Goal: Information Seeking & Learning: Learn about a topic

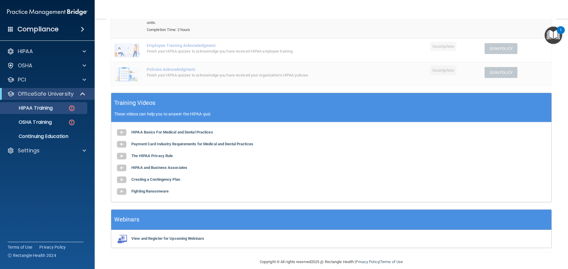
scroll to position [109, 0]
click at [74, 51] on div "HIPAA" at bounding box center [39, 51] width 73 height 7
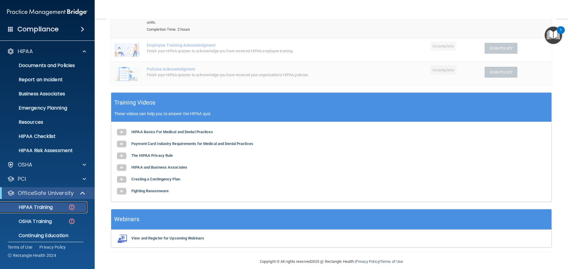
click at [52, 207] on p "HIPAA Training" at bounding box center [28, 208] width 49 height 6
click at [71, 206] on img at bounding box center [71, 207] width 7 height 7
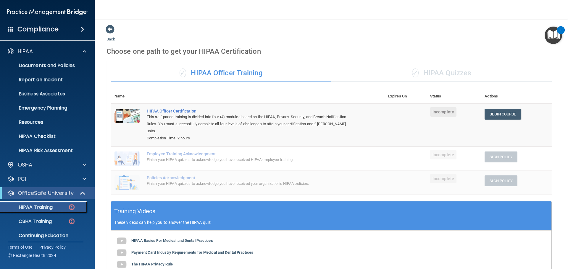
scroll to position [0, 0]
click at [431, 77] on div "✓ HIPAA Quizzes" at bounding box center [441, 74] width 220 height 18
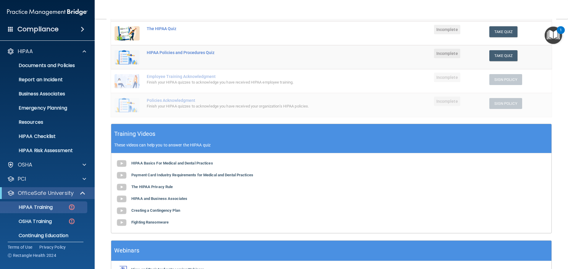
scroll to position [145, 0]
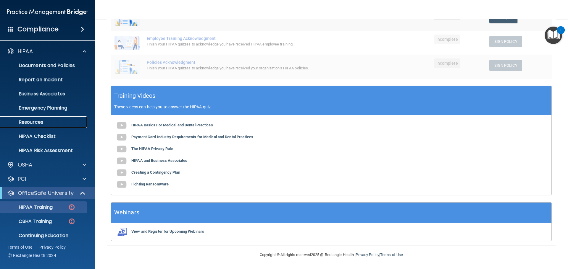
click at [37, 125] on p "Resources" at bounding box center [44, 122] width 81 height 6
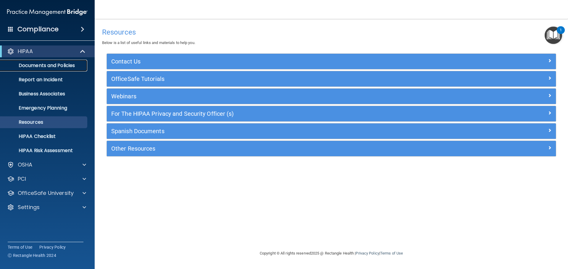
click at [64, 68] on p "Documents and Policies" at bounding box center [44, 66] width 81 height 6
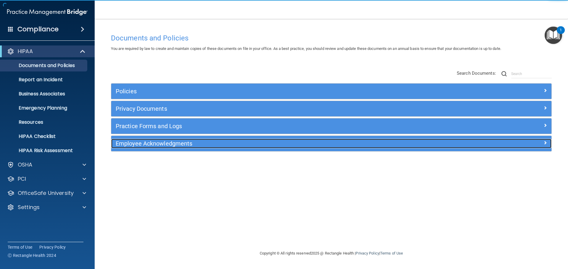
click at [142, 140] on div "Employee Acknowledgments" at bounding box center [276, 143] width 330 height 9
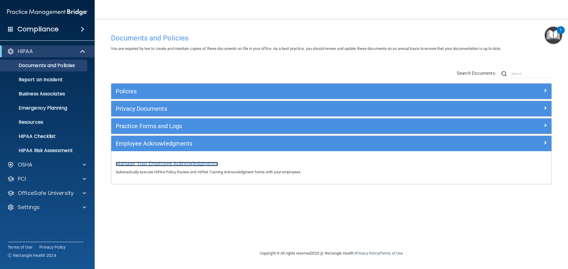
click at [141, 163] on span "Manage Your Employee Acknowledgments" at bounding box center [167, 164] width 102 height 6
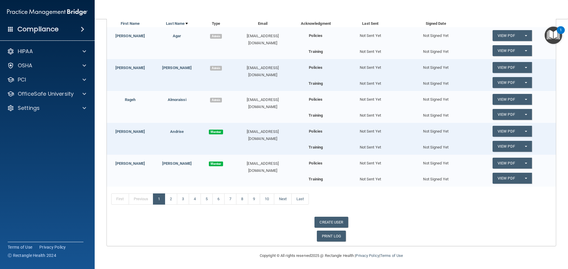
scroll to position [92, 0]
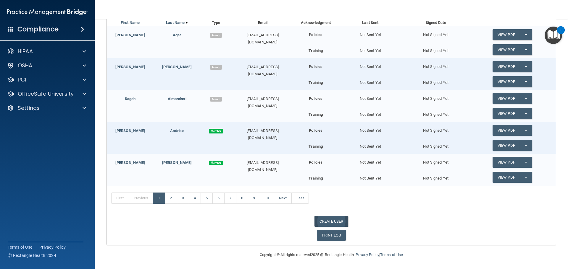
click at [339, 224] on link "CREATE USER" at bounding box center [330, 221] width 33 height 11
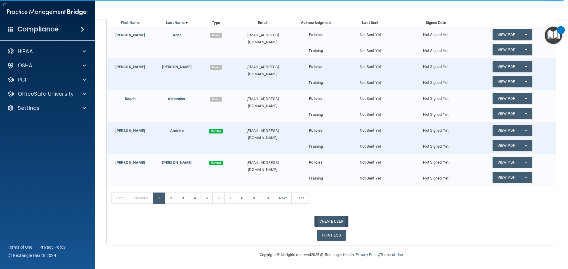
click at [328, 224] on link "CREATE USER" at bounding box center [330, 221] width 33 height 11
click at [80, 32] on div "Compliance" at bounding box center [47, 29] width 95 height 13
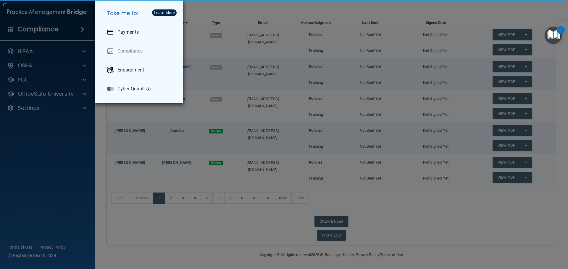
click at [69, 30] on div "Take me to: Payments Compliance Engagement Cyber Quant" at bounding box center [284, 134] width 568 height 269
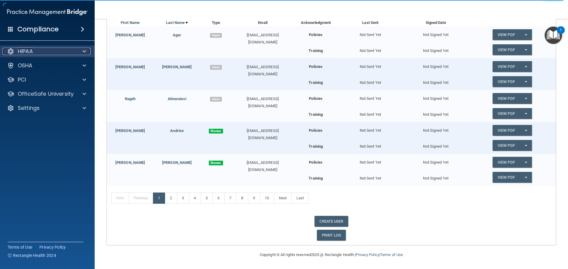
click at [79, 50] on div at bounding box center [83, 51] width 15 height 7
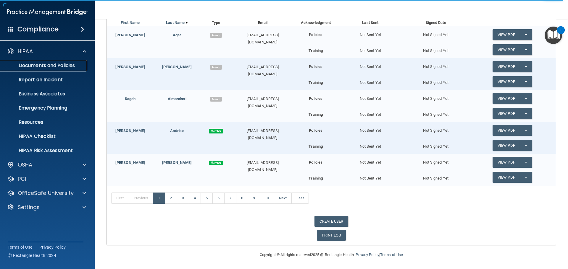
click at [63, 68] on p "Documents and Policies" at bounding box center [44, 66] width 81 height 6
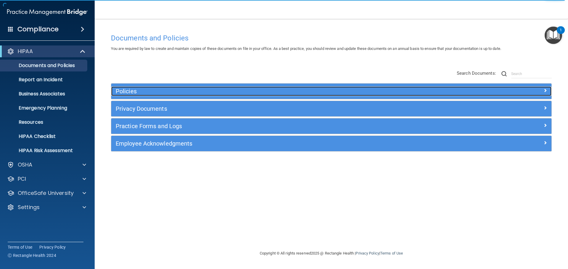
click at [542, 89] on div at bounding box center [496, 90] width 110 height 7
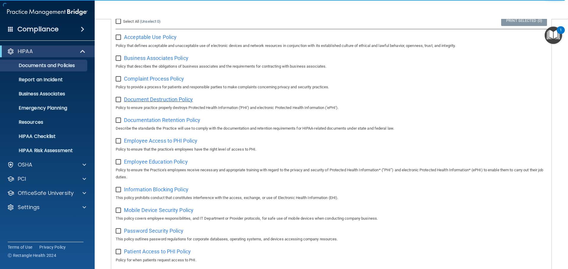
scroll to position [89, 0]
click at [166, 120] on span "Documentation Retention Policy" at bounding box center [162, 120] width 76 height 6
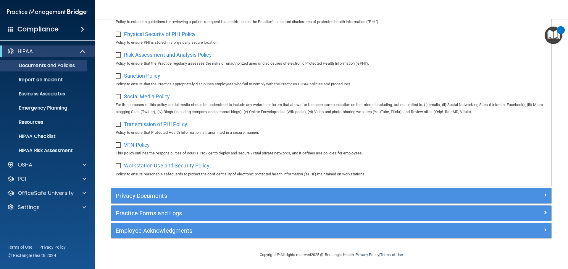
scroll to position [395, 0]
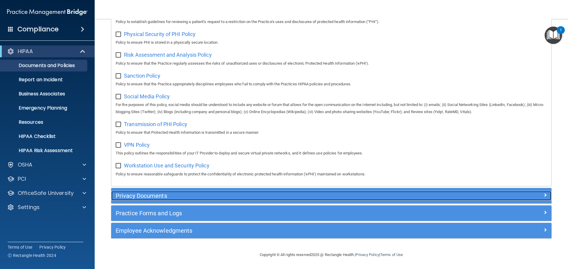
click at [154, 194] on h5 "Privacy Documents" at bounding box center [276, 196] width 321 height 7
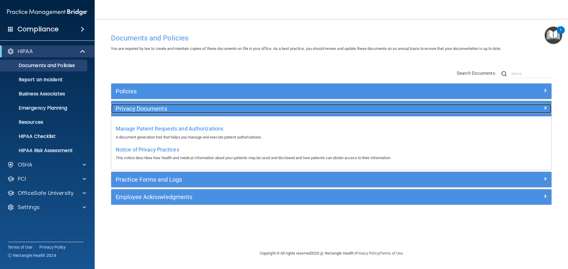
scroll to position [0, 0]
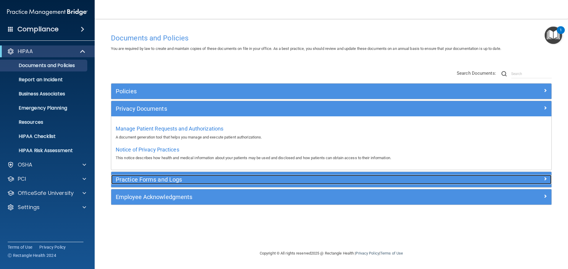
click at [151, 178] on h5 "Practice Forms and Logs" at bounding box center [276, 179] width 321 height 7
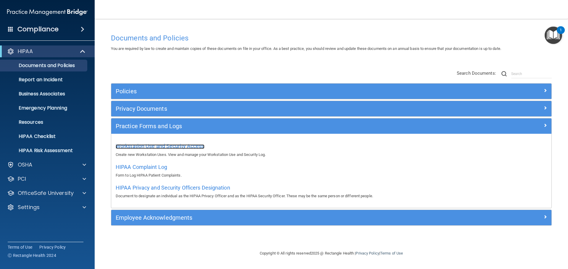
click at [137, 145] on span "Workstation Use and Security Access" at bounding box center [160, 146] width 89 height 6
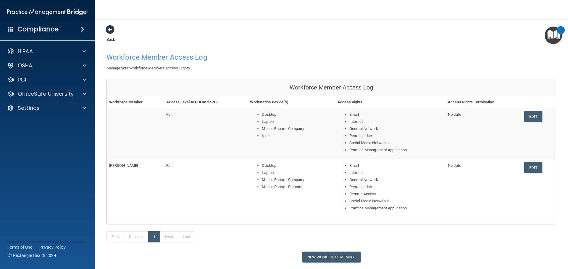
click at [109, 28] on span at bounding box center [110, 29] width 9 height 9
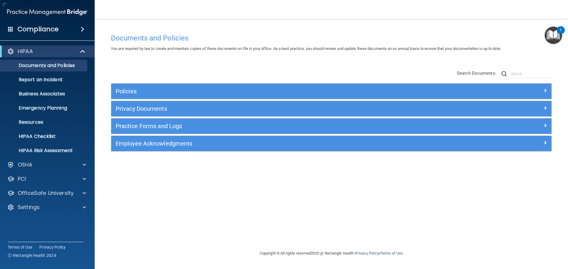
click at [109, 28] on div "Documents and Policies You are required by law to create and maintain copies of…" at bounding box center [330, 134] width 449 height 219
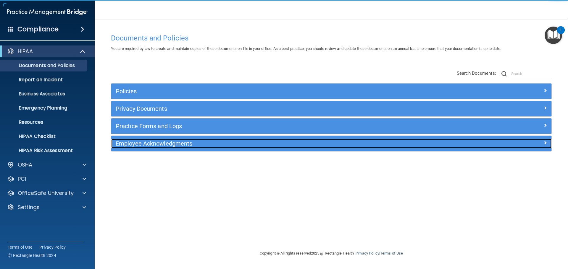
click at [173, 141] on h5 "Employee Acknowledgments" at bounding box center [276, 143] width 321 height 7
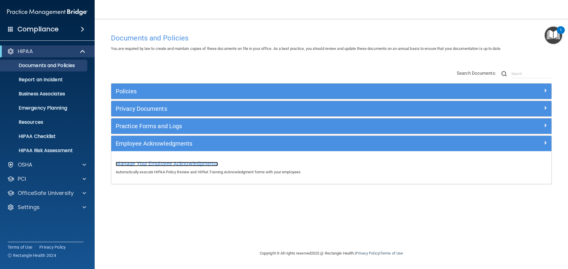
click at [171, 163] on span "Manage Your Employee Acknowledgments" at bounding box center [167, 164] width 102 height 6
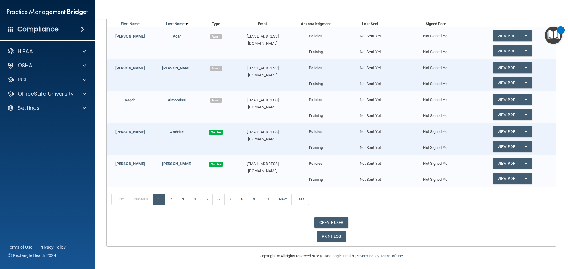
scroll to position [92, 0]
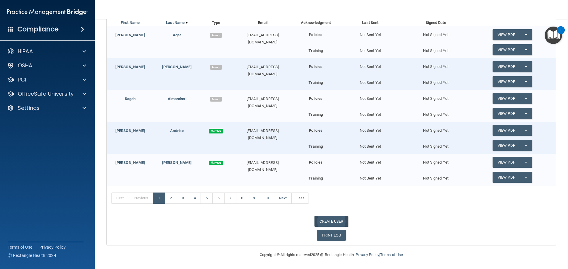
click at [330, 224] on link "CREATE USER" at bounding box center [330, 221] width 33 height 11
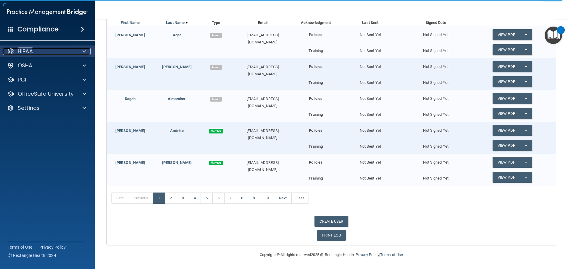
click at [69, 53] on div "HIPAA" at bounding box center [39, 51] width 73 height 7
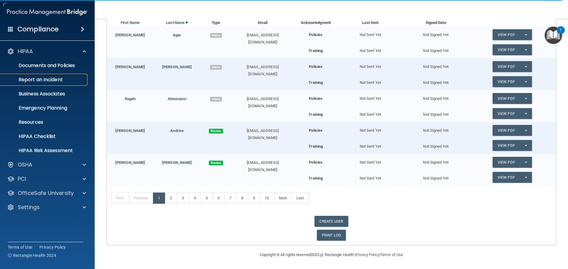
click at [50, 77] on p "Report an Incident" at bounding box center [44, 80] width 81 height 6
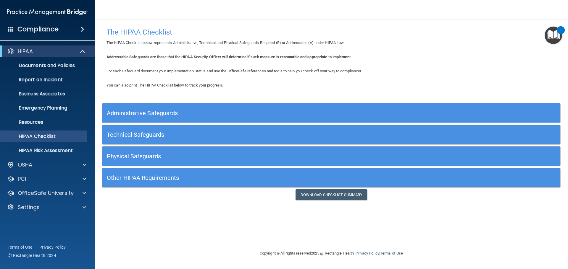
click at [201, 156] on h5 "Physical Safeguards" at bounding box center [274, 156] width 334 height 7
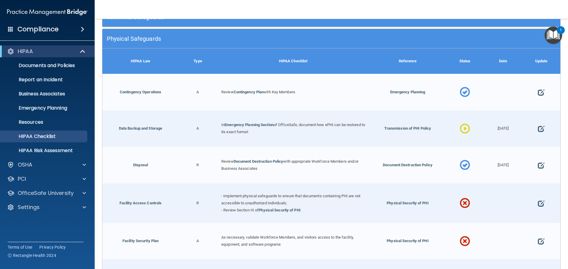
scroll to position [89, 0]
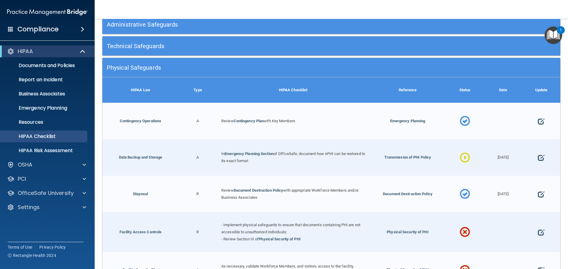
click at [168, 48] on h5 "Technical Safeguards" at bounding box center [274, 46] width 334 height 7
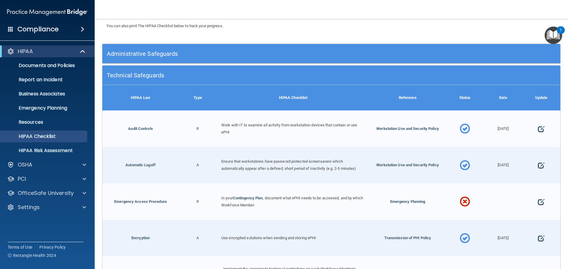
scroll to position [59, 0]
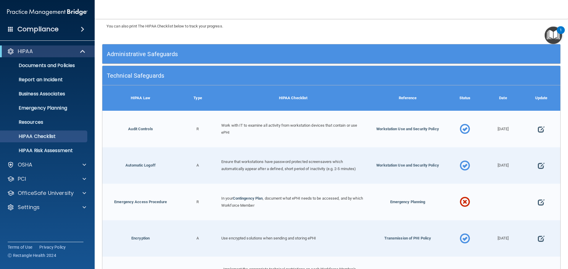
click at [184, 55] on h5 "Administrative Safeguards" at bounding box center [274, 54] width 334 height 7
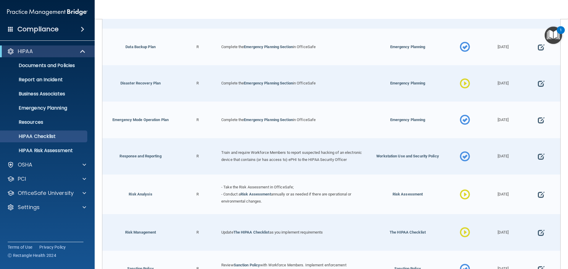
scroll to position [266, 0]
click at [137, 122] on link "Emergency Mode Operation Plan" at bounding box center [140, 119] width 56 height 4
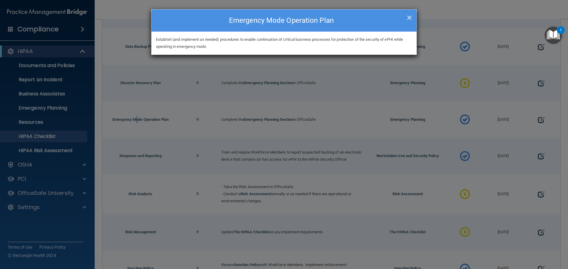
click at [408, 17] on span "×" at bounding box center [409, 17] width 5 height 12
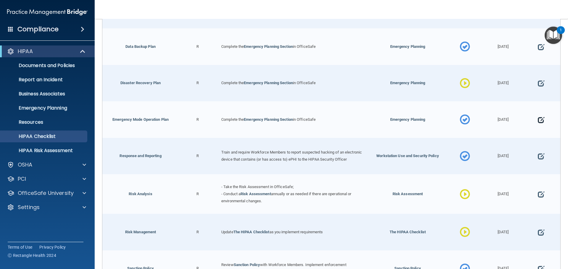
click at [538, 121] on span at bounding box center [540, 120] width 7 height 18
select select "completed"
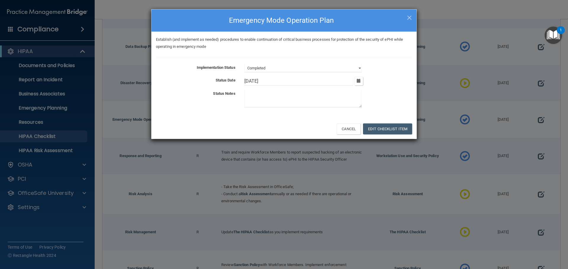
click at [257, 92] on textarea at bounding box center [302, 98] width 117 height 17
click at [410, 16] on span "×" at bounding box center [409, 17] width 5 height 12
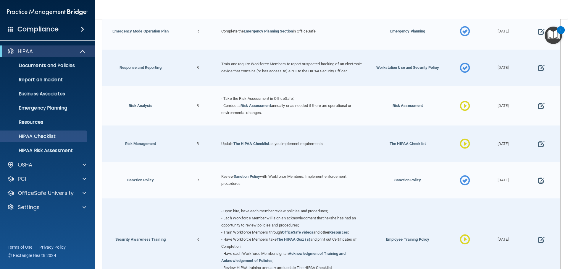
scroll to position [355, 0]
click at [538, 110] on span at bounding box center [540, 106] width 7 height 18
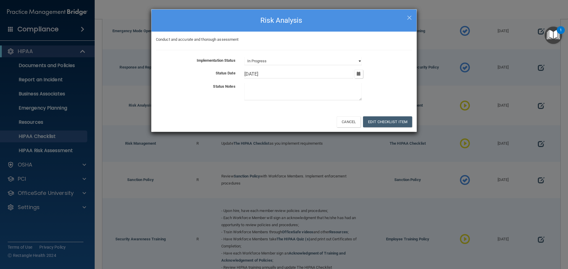
click at [333, 62] on select "Not Started In Progress Completed" at bounding box center [302, 61] width 117 height 8
select select "completed"
click at [244, 57] on select "Not Started In Progress Completed" at bounding box center [302, 61] width 117 height 8
click at [379, 122] on button "Edit Checklist Item" at bounding box center [387, 121] width 49 height 11
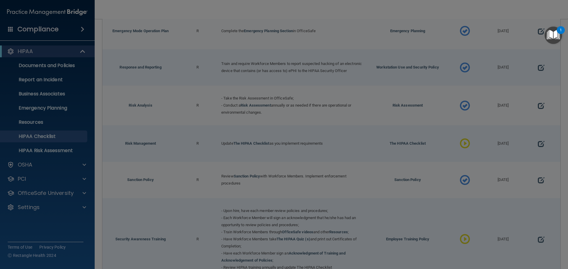
click at [409, 17] on div "× Close Risk Analysis Conduct and accurate and thorough assessment Implementati…" at bounding box center [283, 46] width 265 height 146
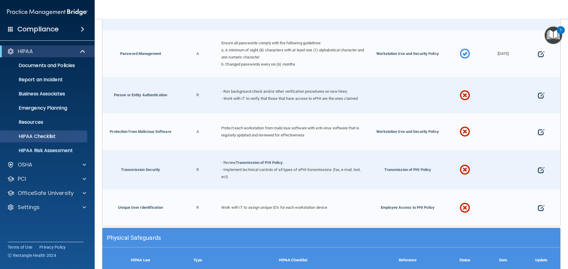
scroll to position [1123, 0]
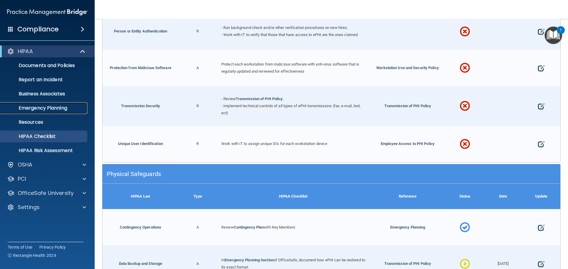
click at [35, 109] on p "Emergency Planning" at bounding box center [44, 108] width 81 height 6
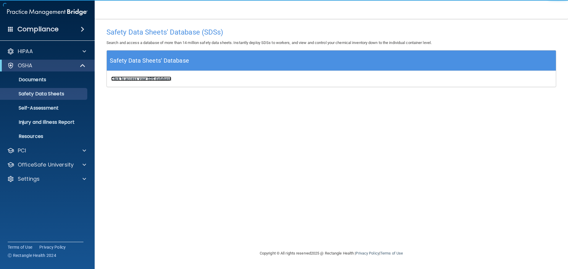
click at [129, 77] on b "Click to access your SDS database" at bounding box center [141, 79] width 60 height 4
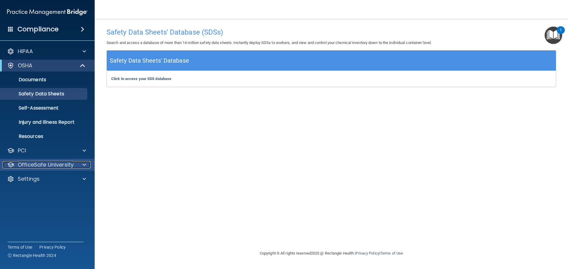
click at [25, 165] on p "OfficeSafe University" at bounding box center [46, 164] width 56 height 7
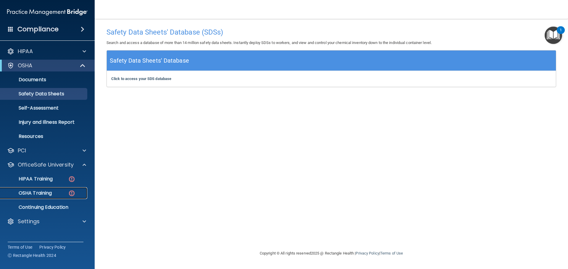
click at [29, 195] on p "OSHA Training" at bounding box center [28, 193] width 48 height 6
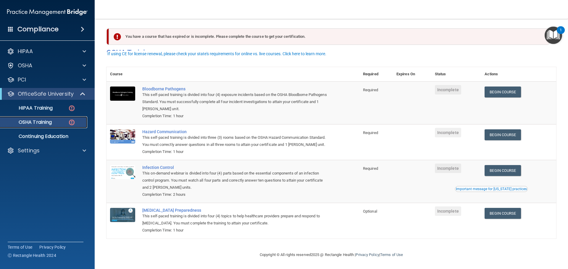
scroll to position [10, 0]
click at [65, 48] on div "HIPAA" at bounding box center [39, 51] width 73 height 7
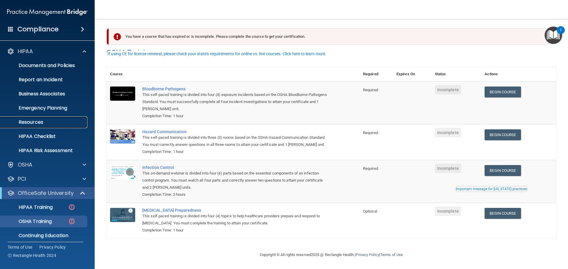
click at [31, 121] on p "Resources" at bounding box center [44, 122] width 81 height 6
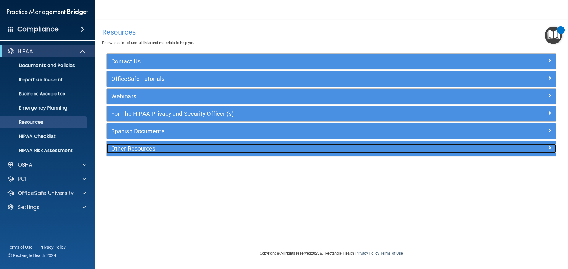
click at [143, 148] on h5 "Other Resources" at bounding box center [275, 148] width 328 height 7
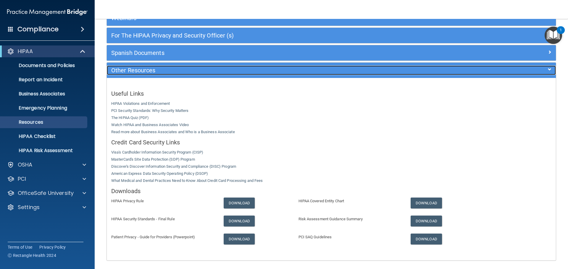
scroll to position [12, 0]
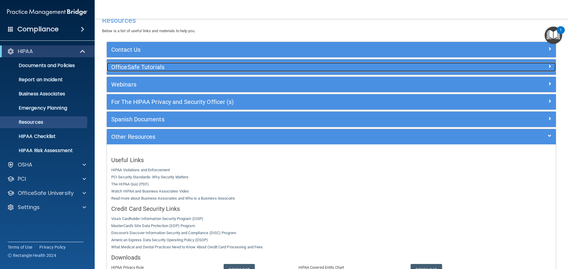
click at [138, 65] on h5 "OfficeSafe Tutorials" at bounding box center [275, 67] width 328 height 7
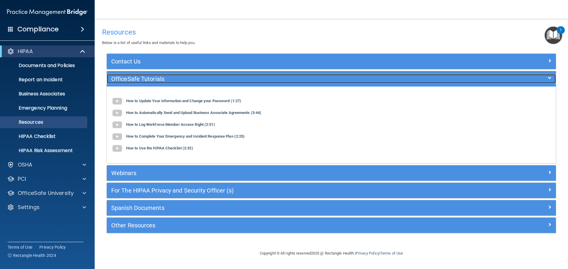
scroll to position [0, 0]
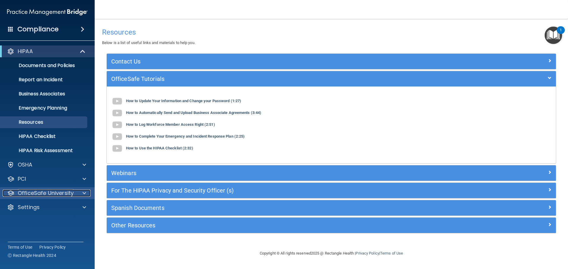
click at [37, 192] on p "OfficeSafe University" at bounding box center [46, 193] width 56 height 7
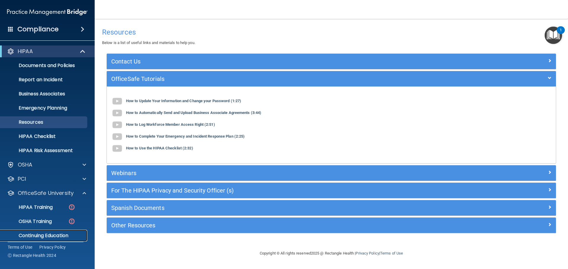
click at [30, 237] on p "Continuing Education" at bounding box center [44, 236] width 81 height 6
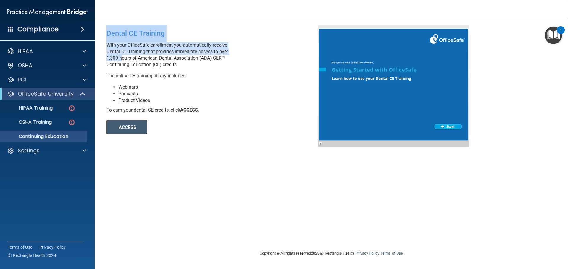
drag, startPoint x: 119, startPoint y: 59, endPoint x: 97, endPoint y: 58, distance: 22.2
click at [97, 58] on main "Dental CE Training With your OfficeSafe enrollment you automatically receive De…" at bounding box center [331, 144] width 473 height 250
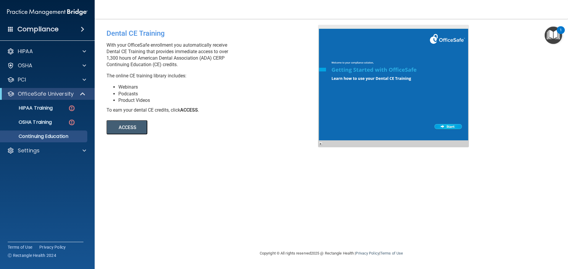
click at [208, 65] on p "With your OfficeSafe enrollment you automatically receive Dental CE Training th…" at bounding box center [214, 55] width 216 height 26
click at [10, 29] on span at bounding box center [10, 28] width 5 height 5
